Goal: Obtain resource: Download file/media

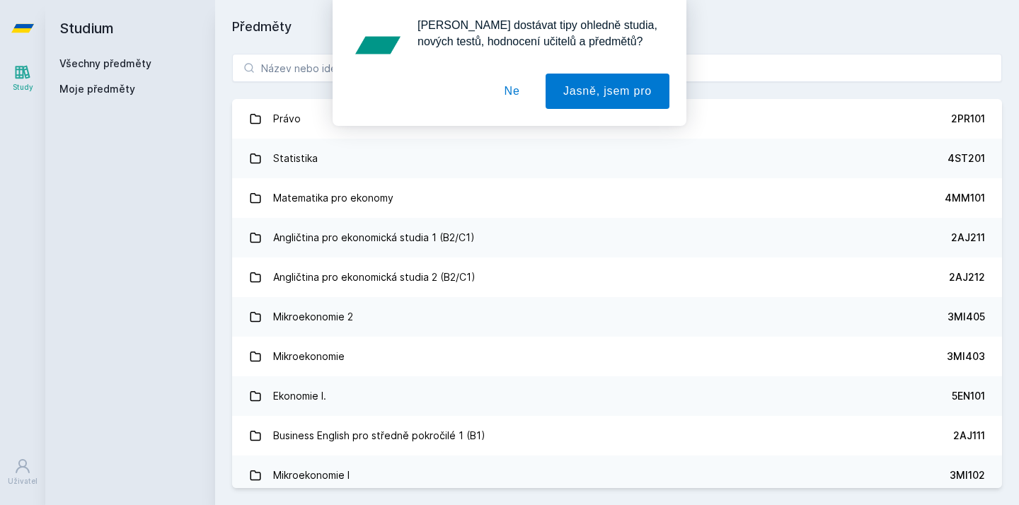
click at [515, 91] on button "Ne" at bounding box center [512, 91] width 51 height 35
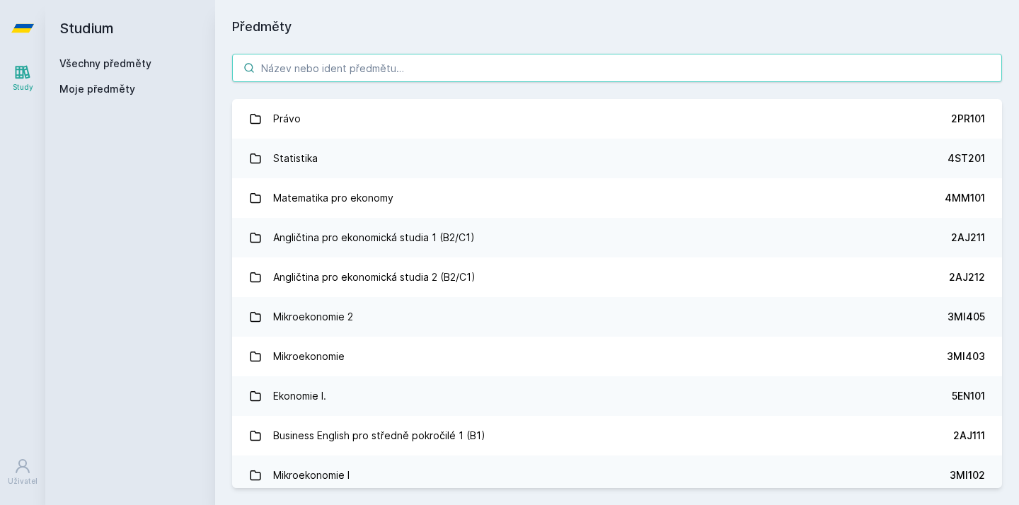
click at [512, 69] on input "search" at bounding box center [617, 68] width 770 height 28
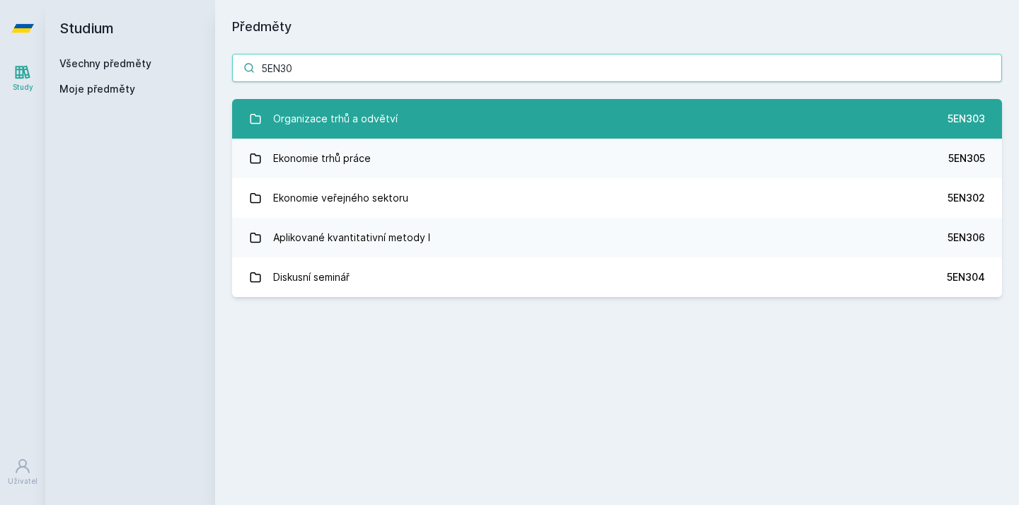
type input "5EN30"
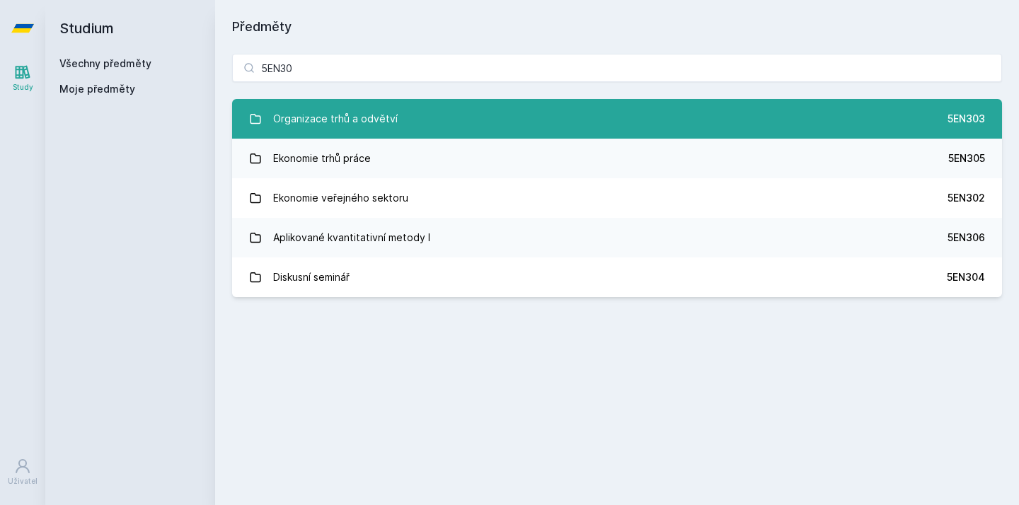
click at [444, 114] on link "Organizace trhů a odvětví 5EN303" at bounding box center [617, 119] width 770 height 40
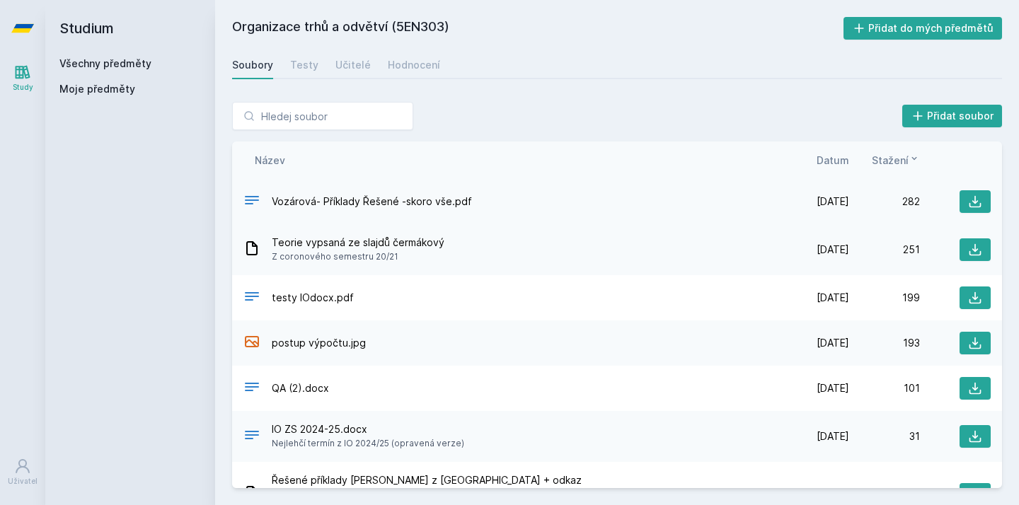
click at [352, 207] on span "Vozárová- Příklady Řešené -skoro vše.pdf" at bounding box center [372, 202] width 200 height 14
click at [245, 202] on icon at bounding box center [251, 200] width 17 height 17
click at [275, 199] on span "Vozárová- Příklady Řešené -skoro vše.pdf" at bounding box center [372, 202] width 200 height 14
click at [417, 246] on span "Teorie vypsaná ze slajdů čermákový" at bounding box center [358, 243] width 173 height 14
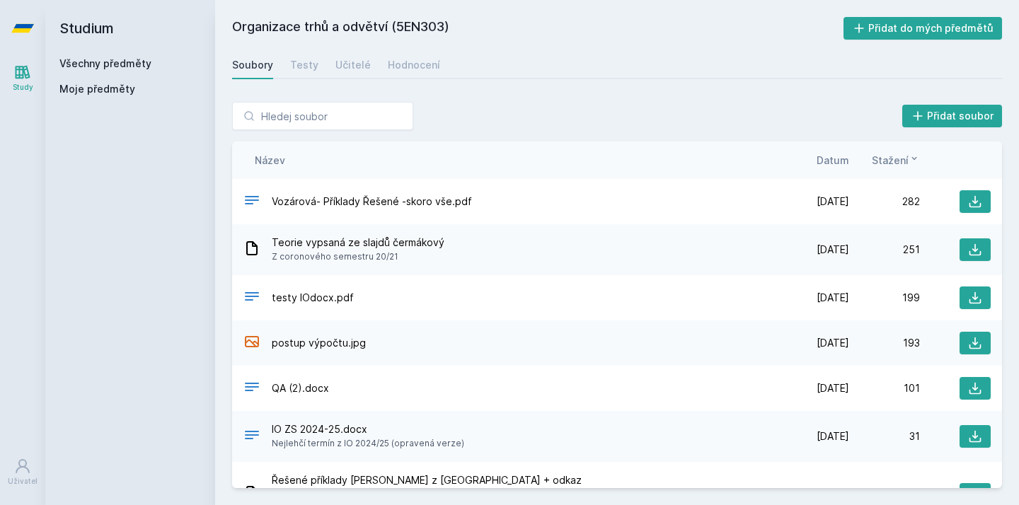
click at [388, 243] on span "Teorie vypsaná ze slajdů čermákový" at bounding box center [358, 243] width 173 height 14
click at [979, 245] on icon at bounding box center [975, 250] width 14 height 14
click at [971, 199] on icon at bounding box center [975, 202] width 14 height 14
